Goal: Check status: Check status

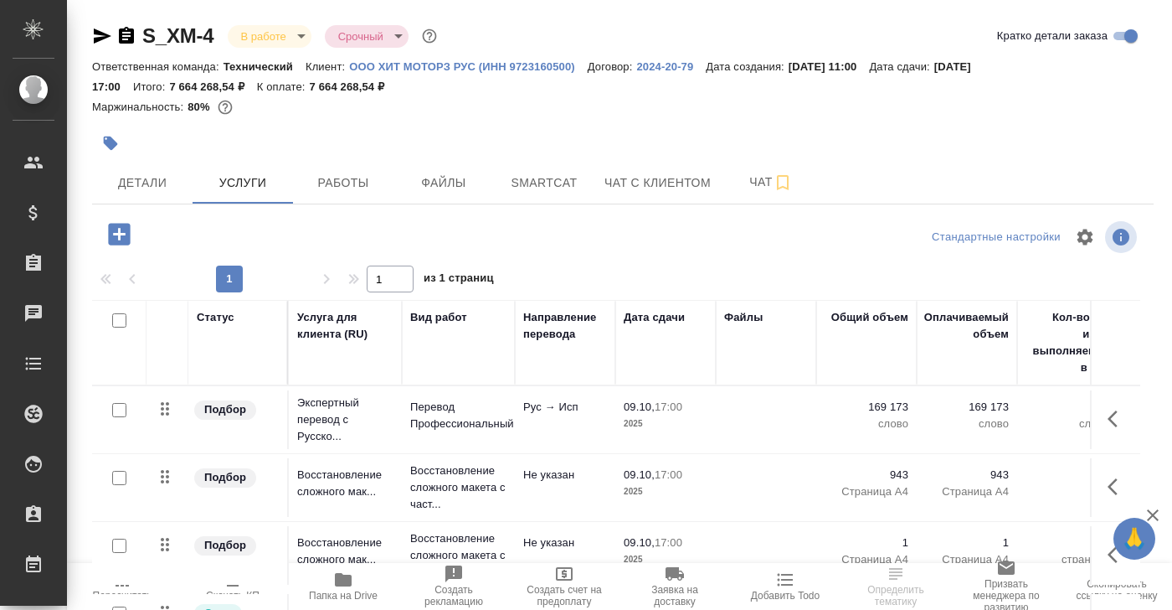
click at [188, 39] on link "S_XM-4" at bounding box center [178, 35] width 72 height 23
click at [419, 66] on p "ООО ХИТ МОТОРЗ РУС (ИНН 9723160500)" at bounding box center [468, 66] width 239 height 13
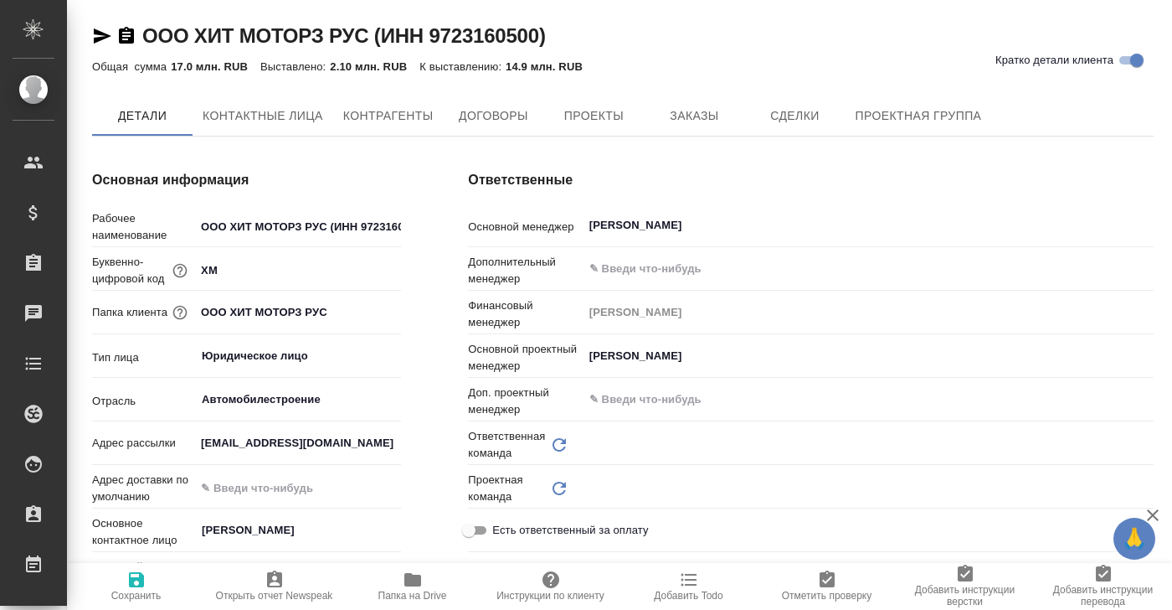
type input "Технический"
type textarea "x"
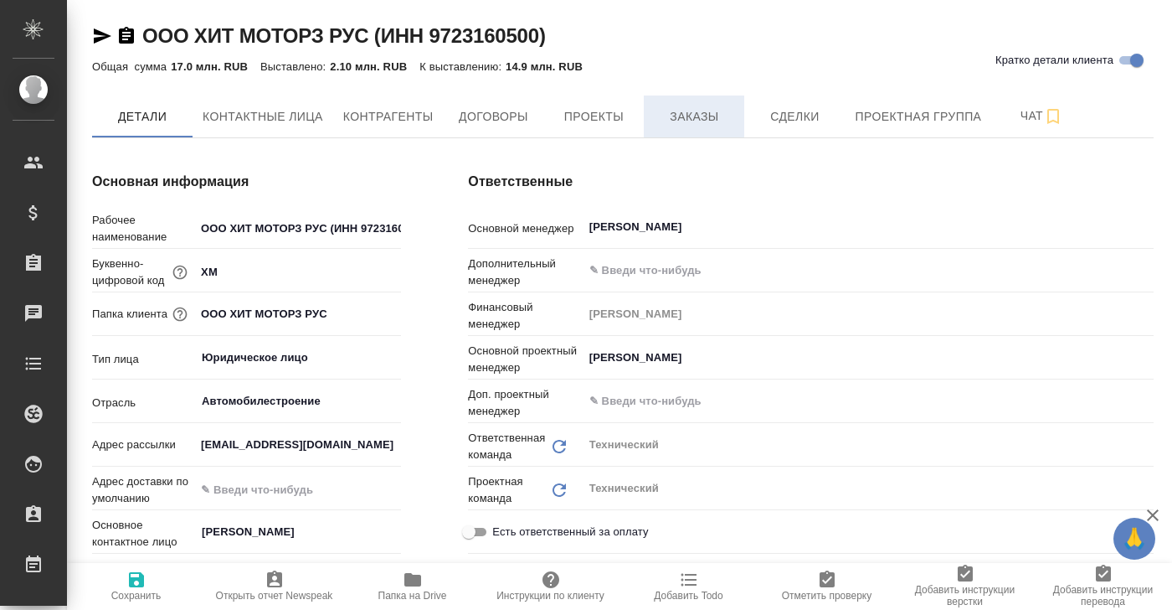
type textarea "x"
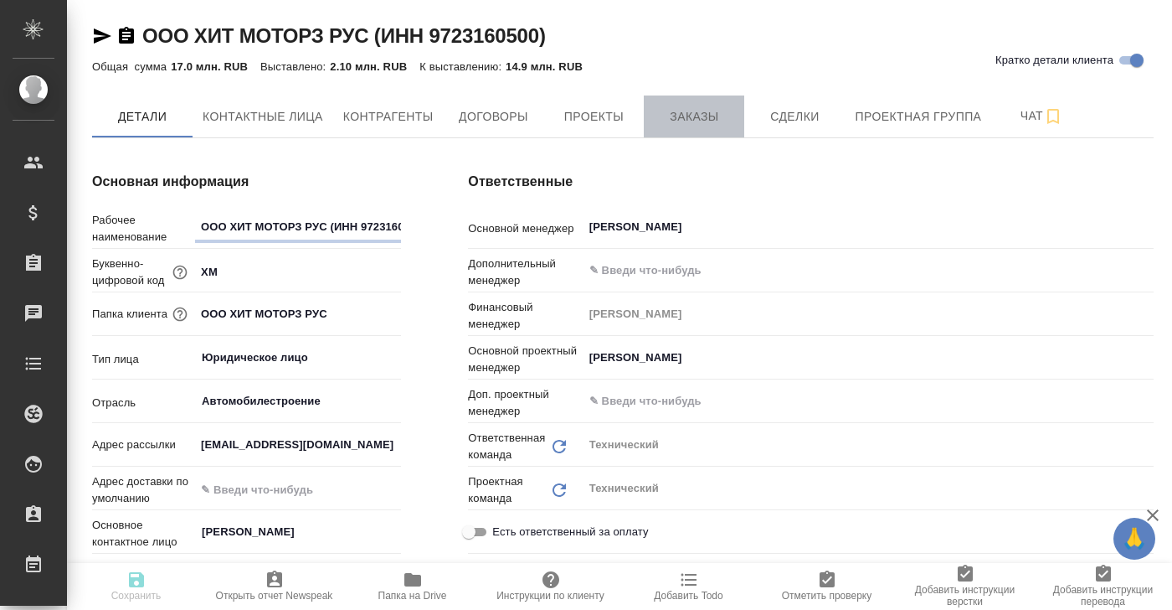
click at [691, 121] on span "Заказы" at bounding box center [694, 116] width 80 height 21
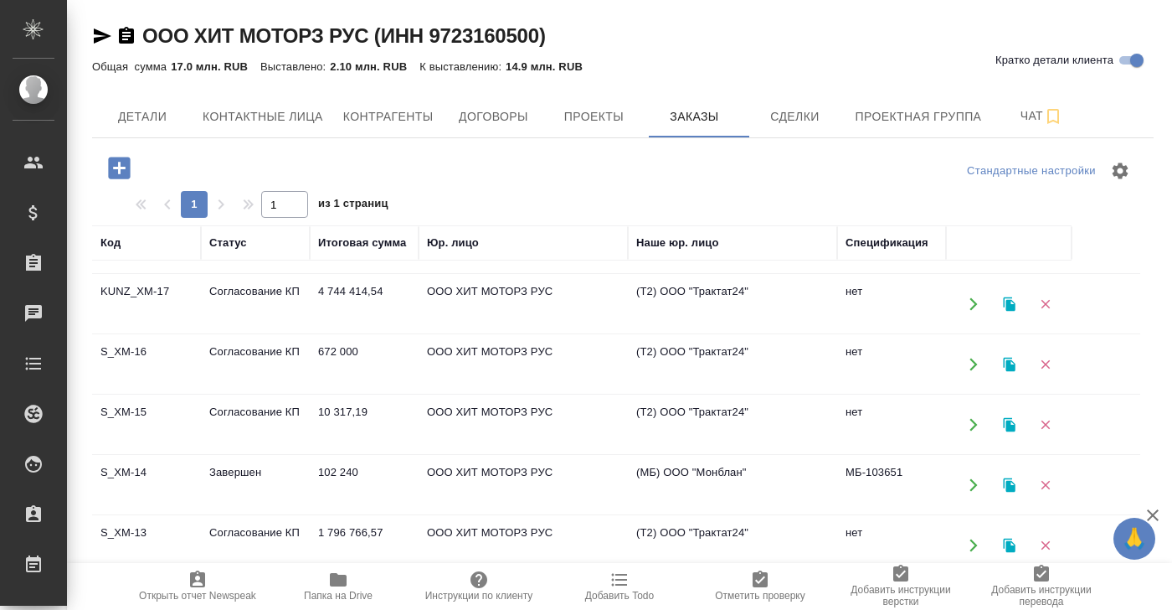
scroll to position [130, 0]
